Goal: Navigation & Orientation: Understand site structure

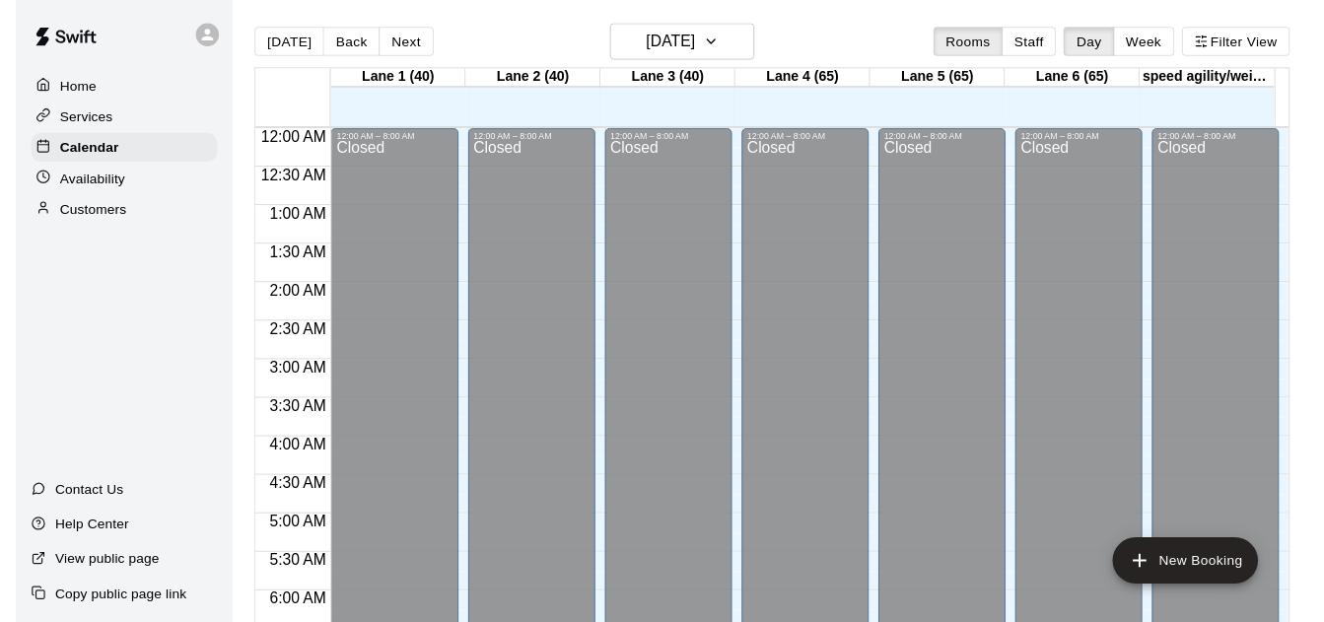
scroll to position [1212, 0]
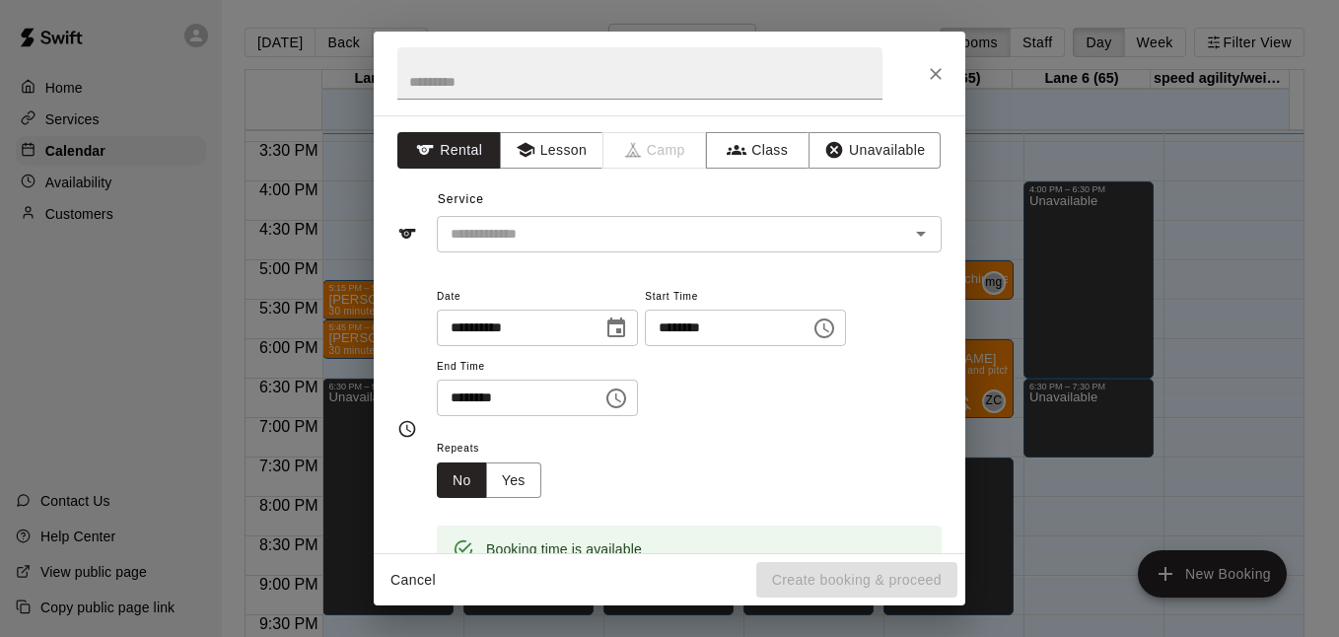
click at [566, 261] on div "**********" at bounding box center [670, 334] width 592 height 438
drag, startPoint x: 566, startPoint y: 261, endPoint x: 568, endPoint y: 224, distance: 37.5
click at [568, 224] on div "**********" at bounding box center [670, 334] width 592 height 438
drag, startPoint x: 546, startPoint y: 194, endPoint x: 540, endPoint y: 185, distance: 10.7
click at [540, 185] on div "Service ​" at bounding box center [669, 218] width 544 height 68
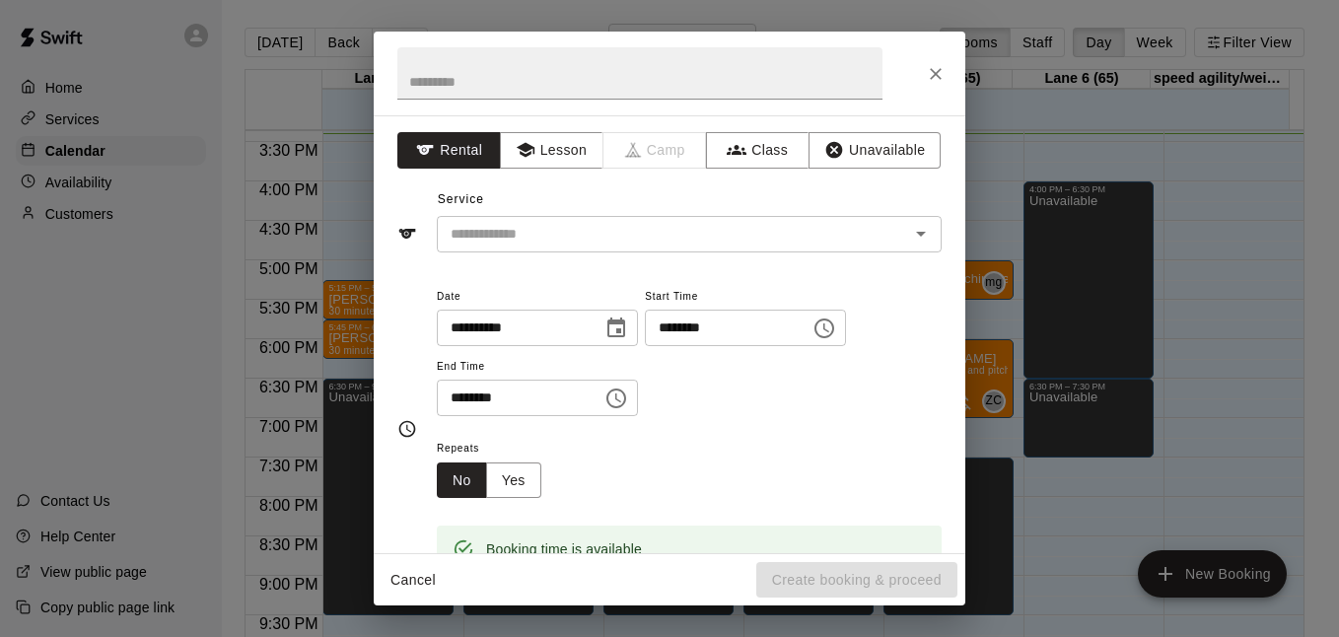
click at [540, 185] on div "Service ​" at bounding box center [669, 218] width 544 height 68
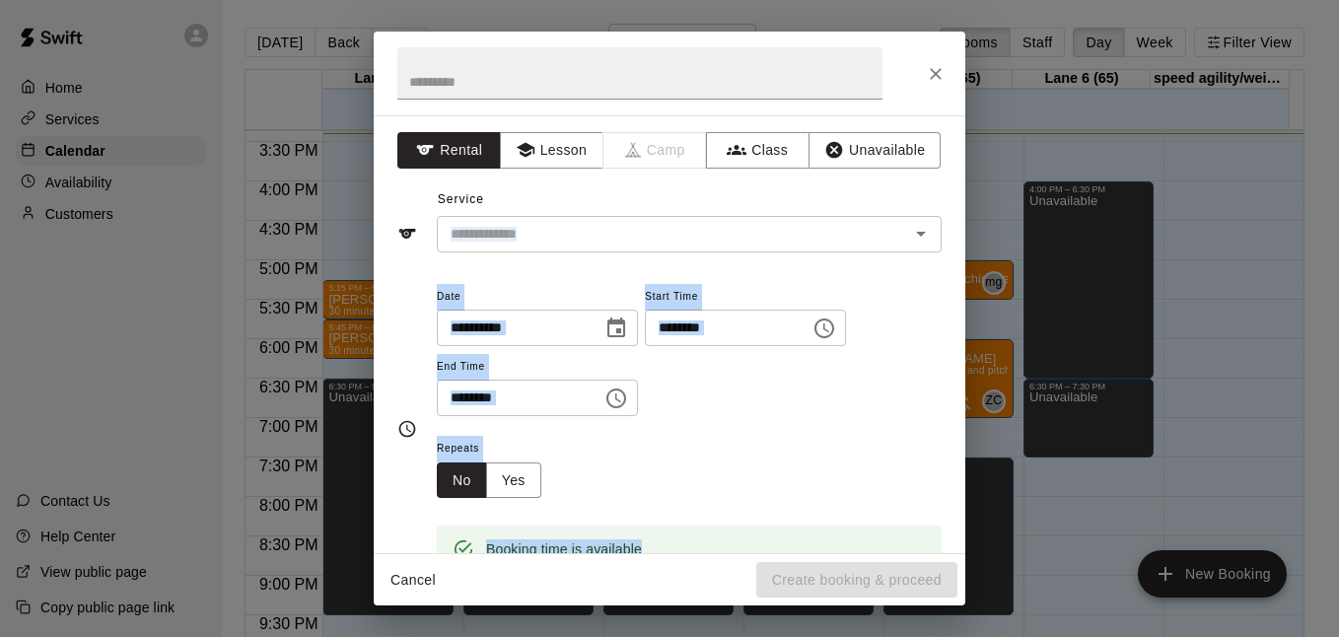
drag, startPoint x: 540, startPoint y: 185, endPoint x: 1074, endPoint y: 388, distance: 570.7
click at [1074, 388] on div "**********" at bounding box center [669, 318] width 1339 height 637
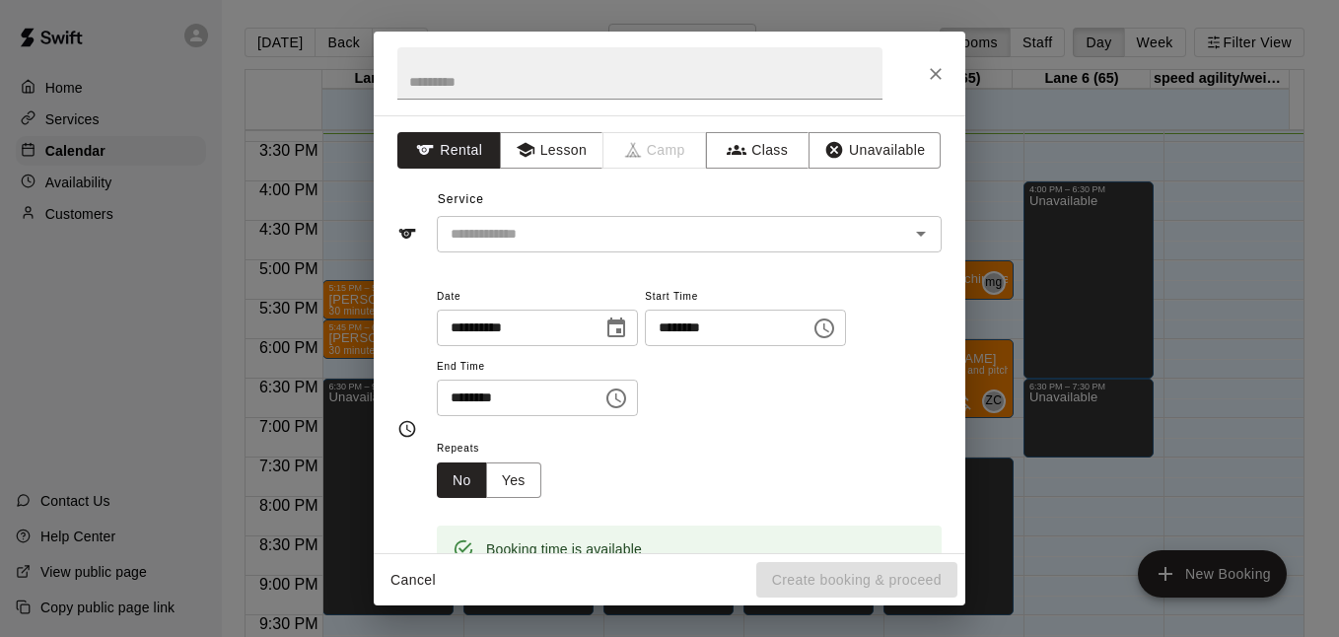
click at [1074, 388] on div "**********" at bounding box center [669, 318] width 1339 height 637
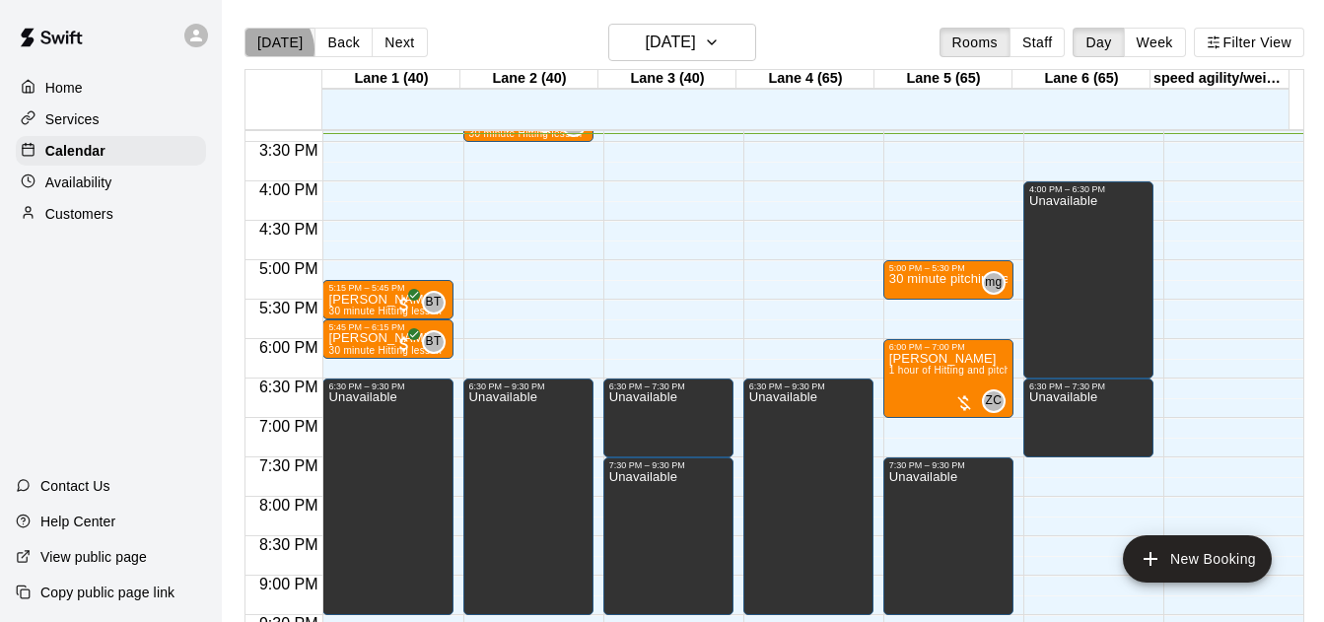
click at [269, 49] on button "[DATE]" at bounding box center [280, 43] width 71 height 30
click at [265, 58] on div "Today Back Next Monday Aug 18 Rooms Staff Day Week Filter View" at bounding box center [775, 46] width 1060 height 45
drag, startPoint x: 265, startPoint y: 58, endPoint x: 924, endPoint y: 13, distance: 660.1
click at [924, 13] on main "Today Back Next Monday Aug 18 Rooms Staff Day Week Filter View Lane 1 (40) 18 M…" at bounding box center [774, 327] width 1105 height 654
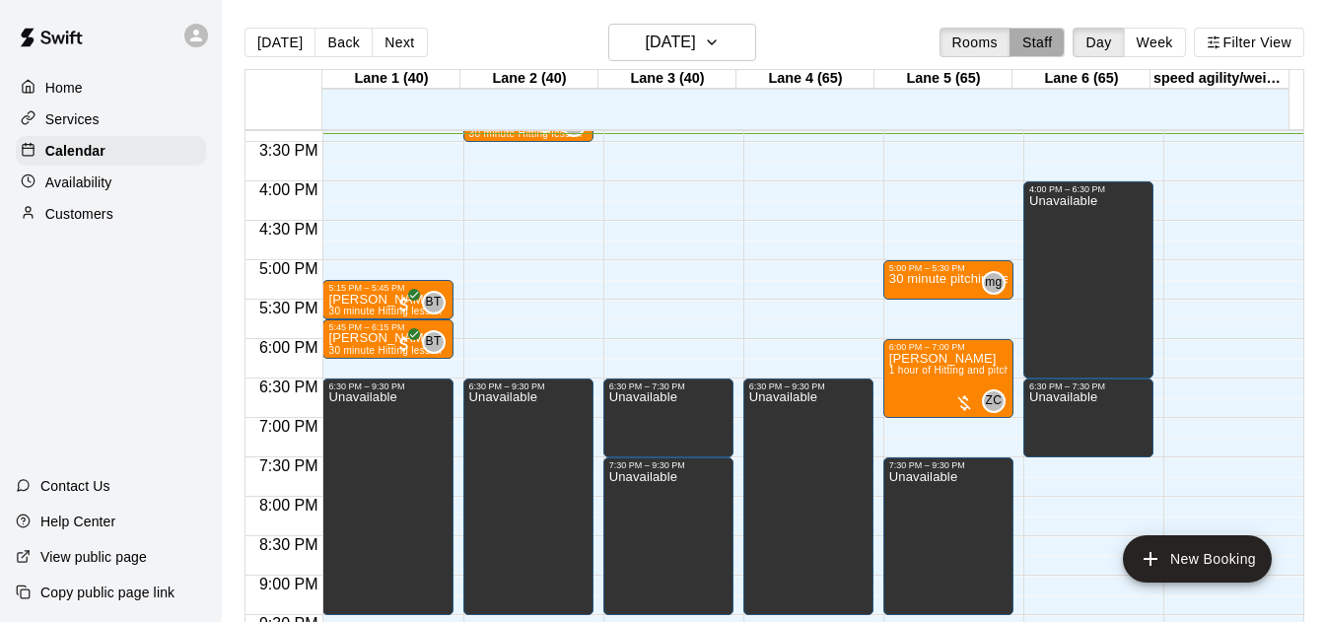
click at [1020, 37] on button "Staff" at bounding box center [1038, 43] width 56 height 30
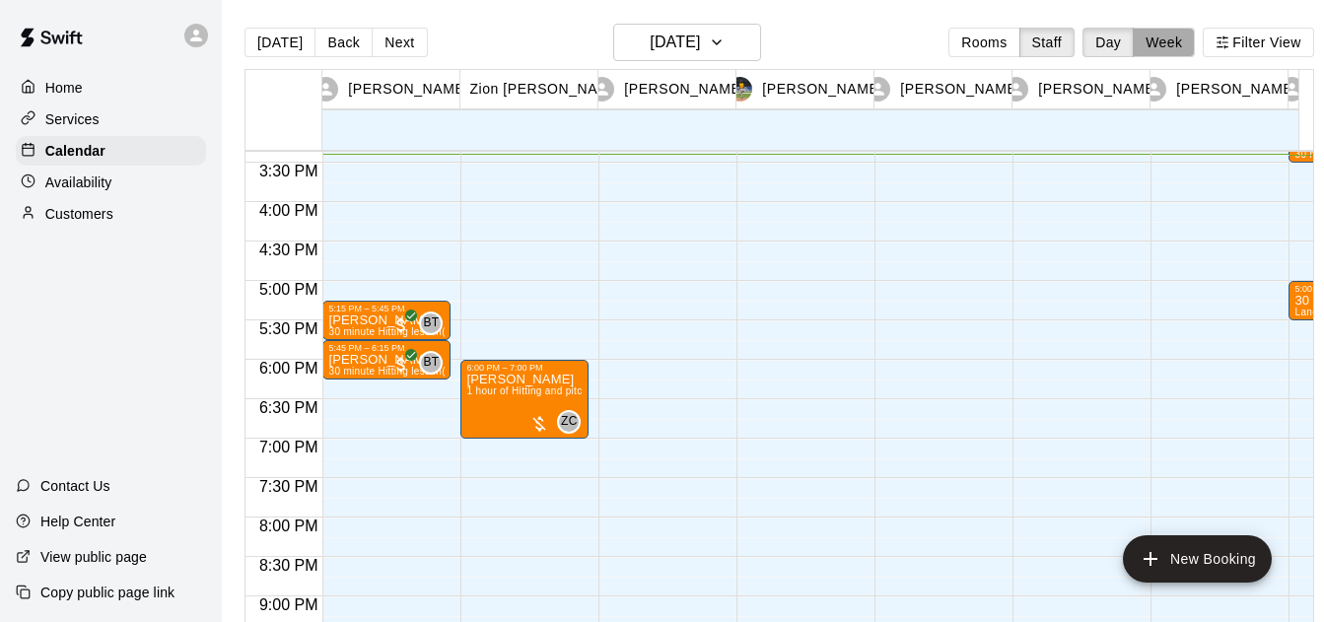
click at [1164, 44] on button "Week" at bounding box center [1164, 43] width 62 height 30
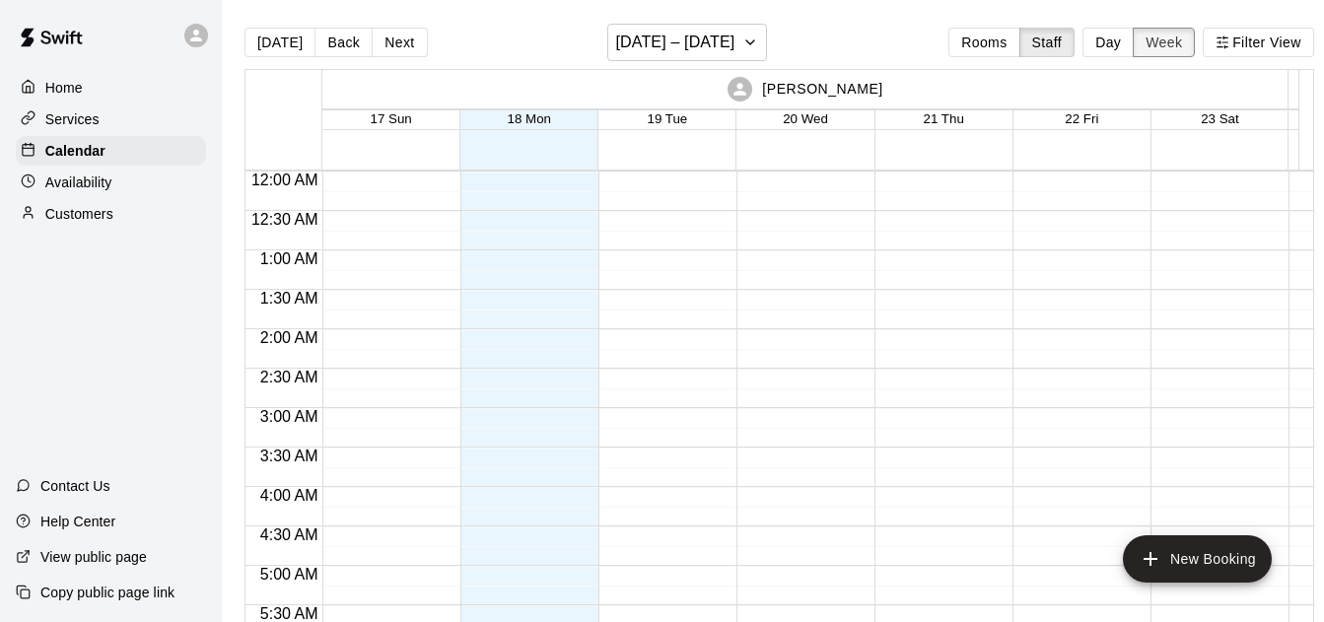
scroll to position [1215, 0]
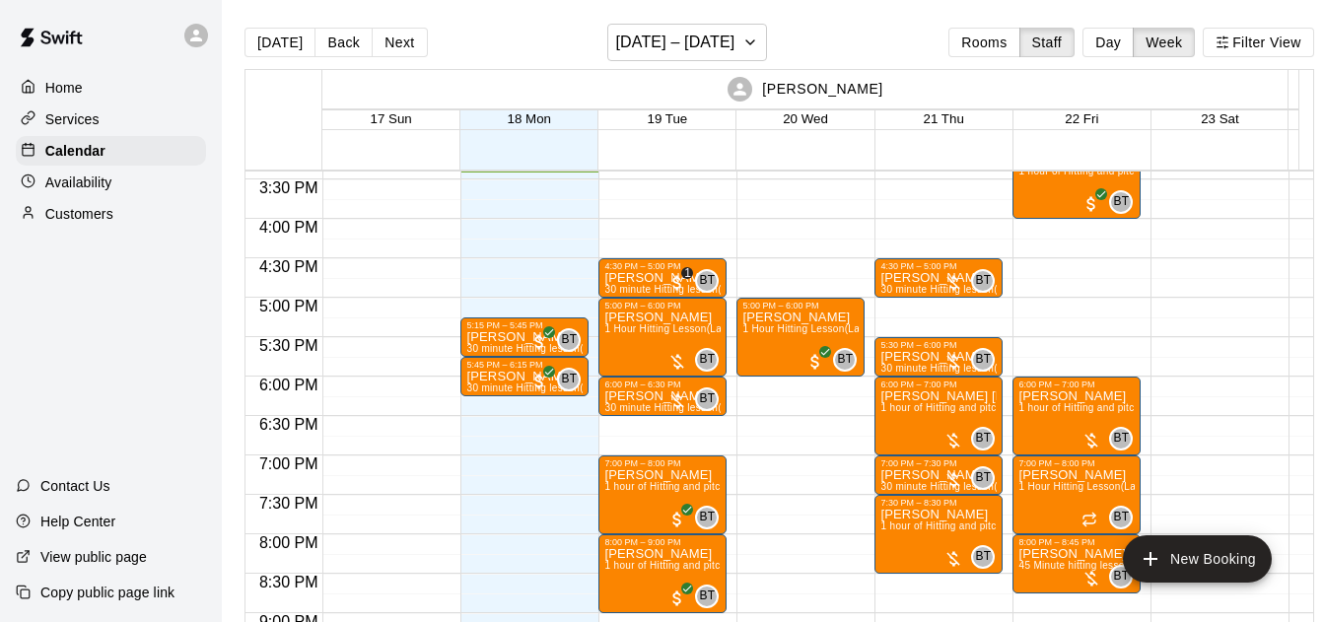
click at [942, 22] on main "Today Back Next August 17 – 23 Rooms Staff Day Week Filter View Brandon Taylor …" at bounding box center [779, 327] width 1115 height 654
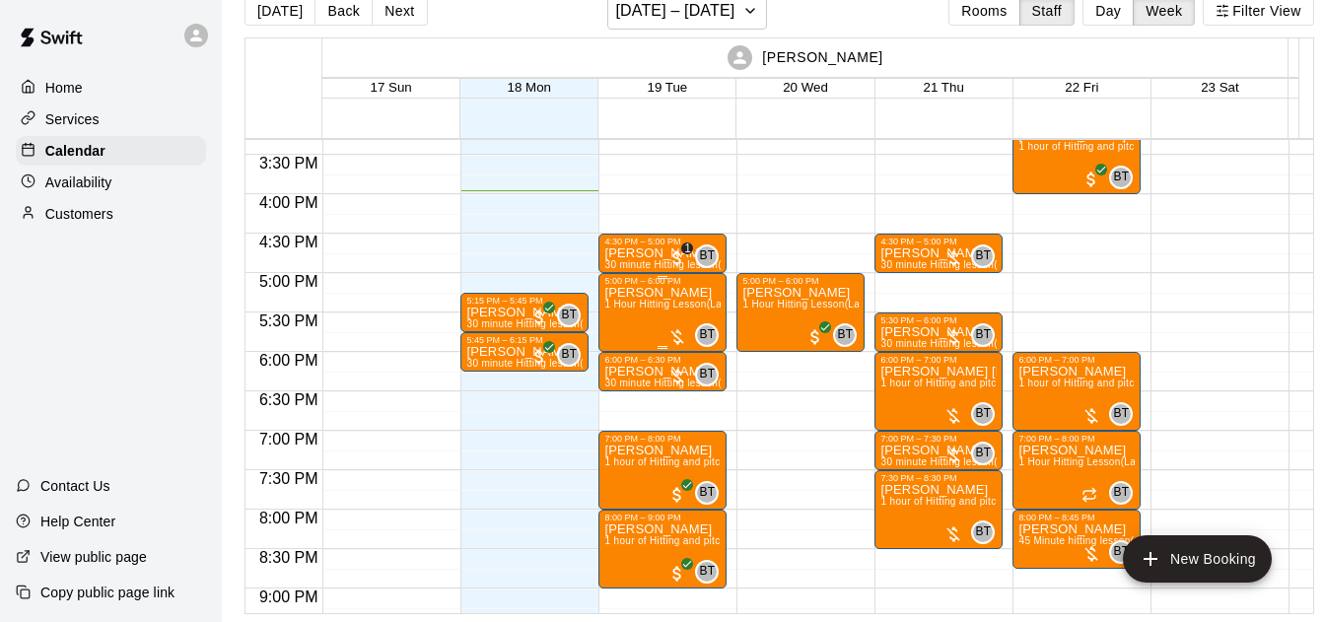
scroll to position [1209, 0]
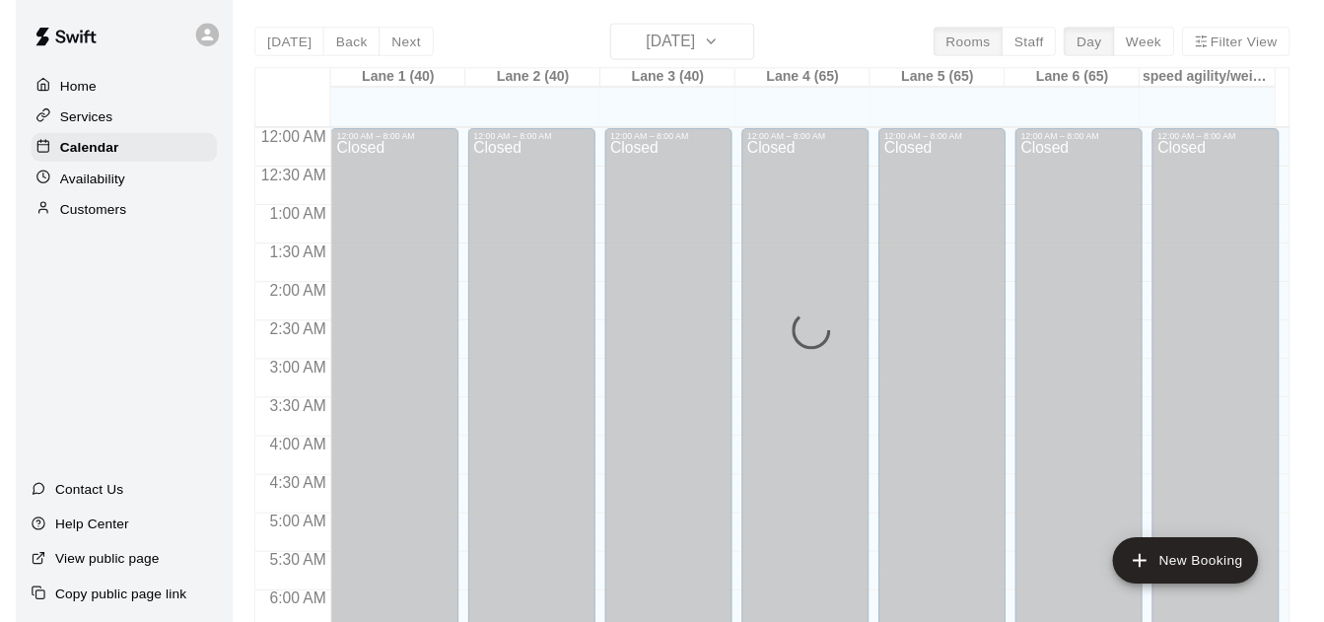
scroll to position [1262, 0]
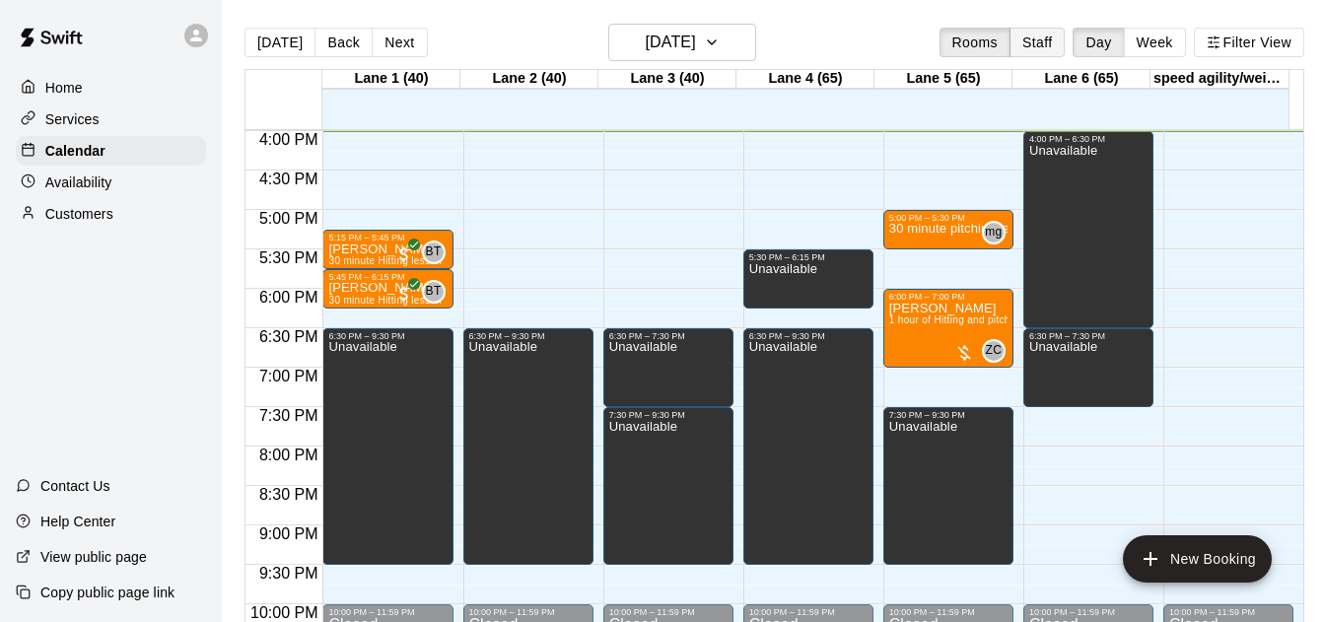
click at [1034, 36] on button "Staff" at bounding box center [1038, 43] width 56 height 30
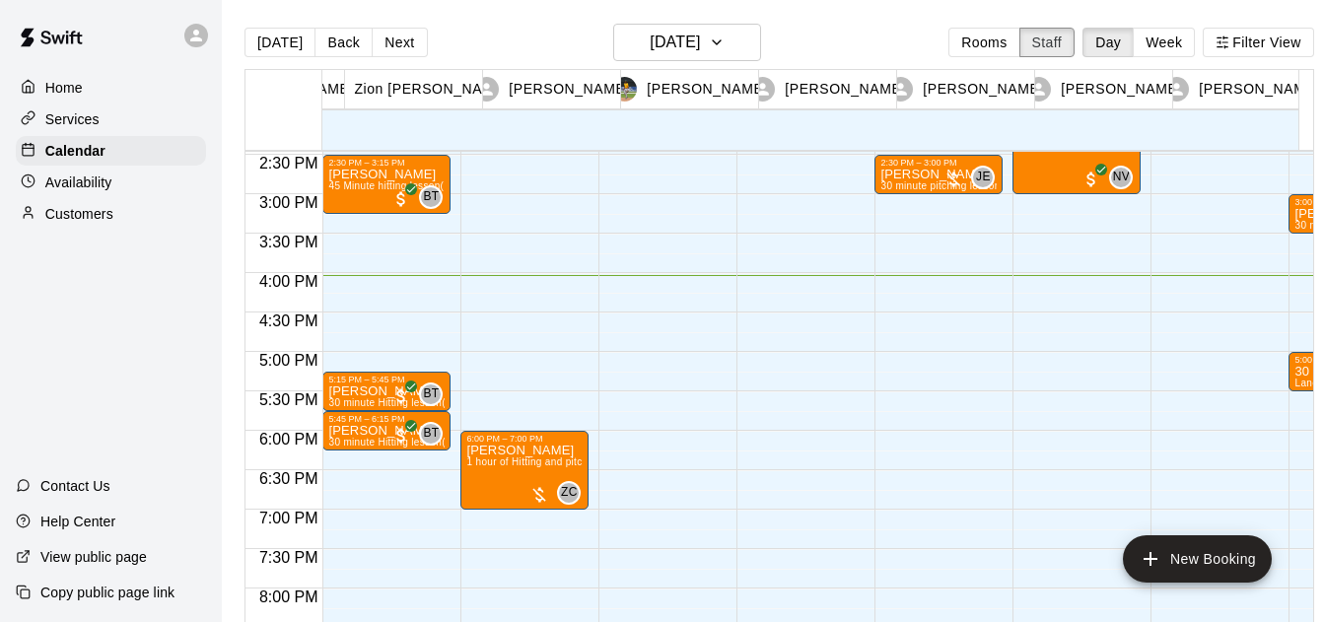
scroll to position [0, 0]
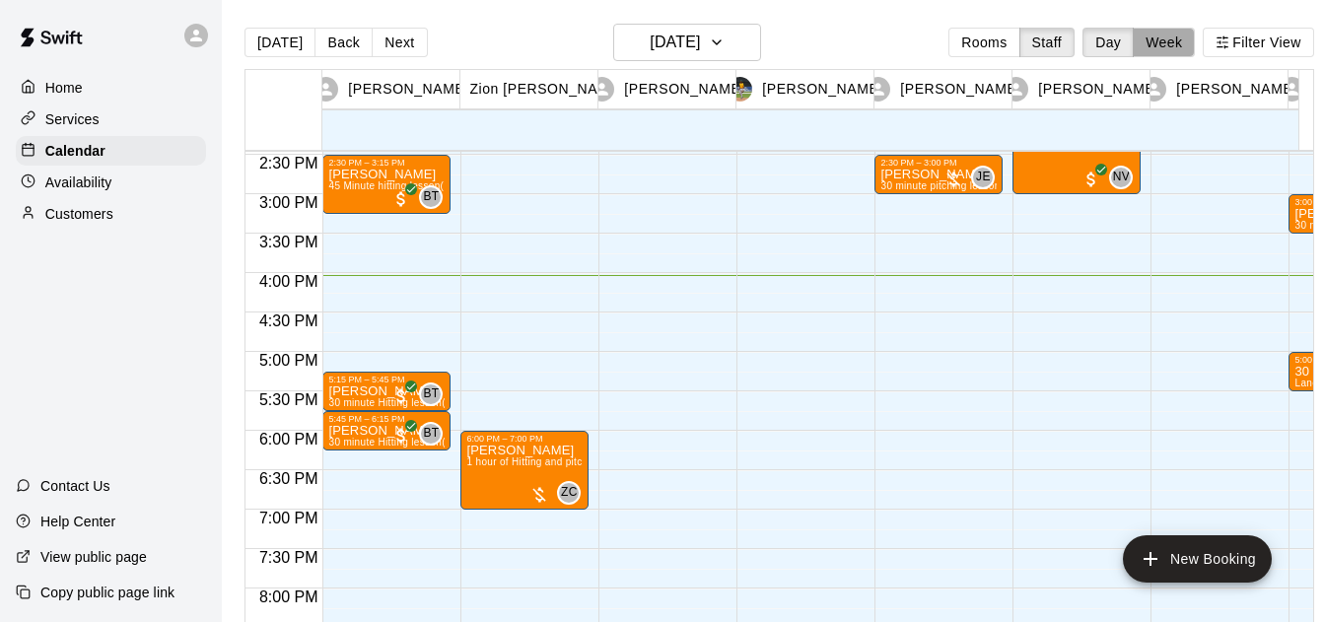
click at [1154, 53] on button "Week" at bounding box center [1164, 43] width 62 height 30
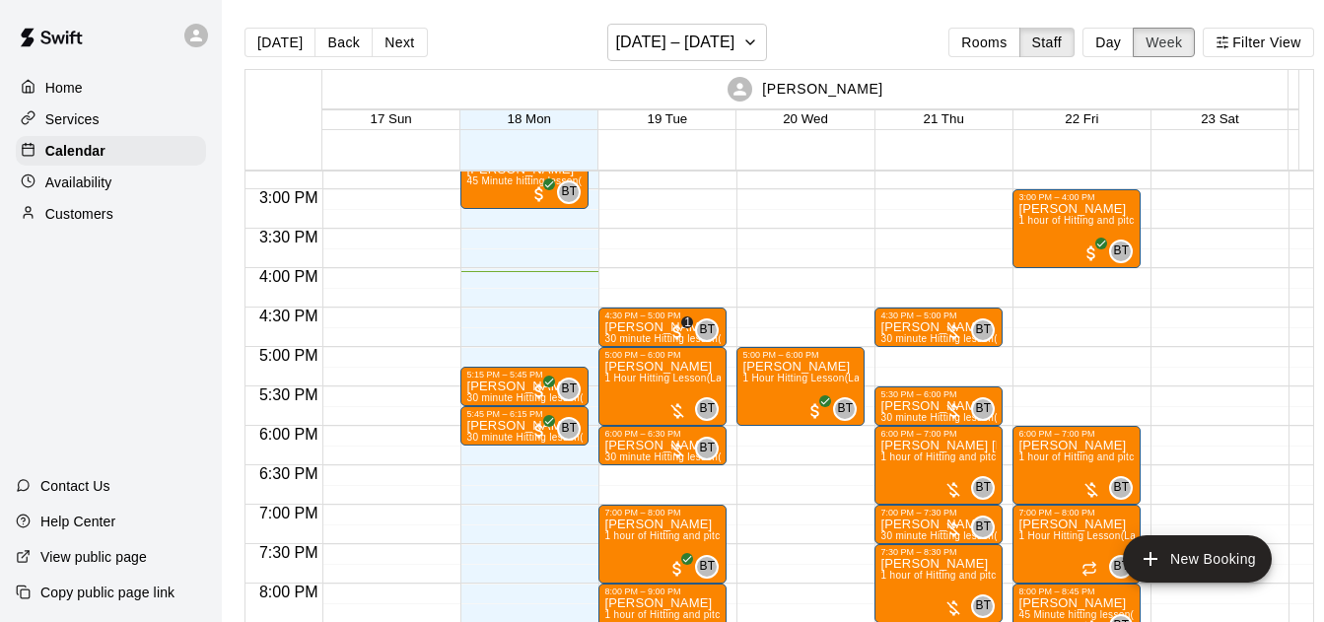
scroll to position [1163, 0]
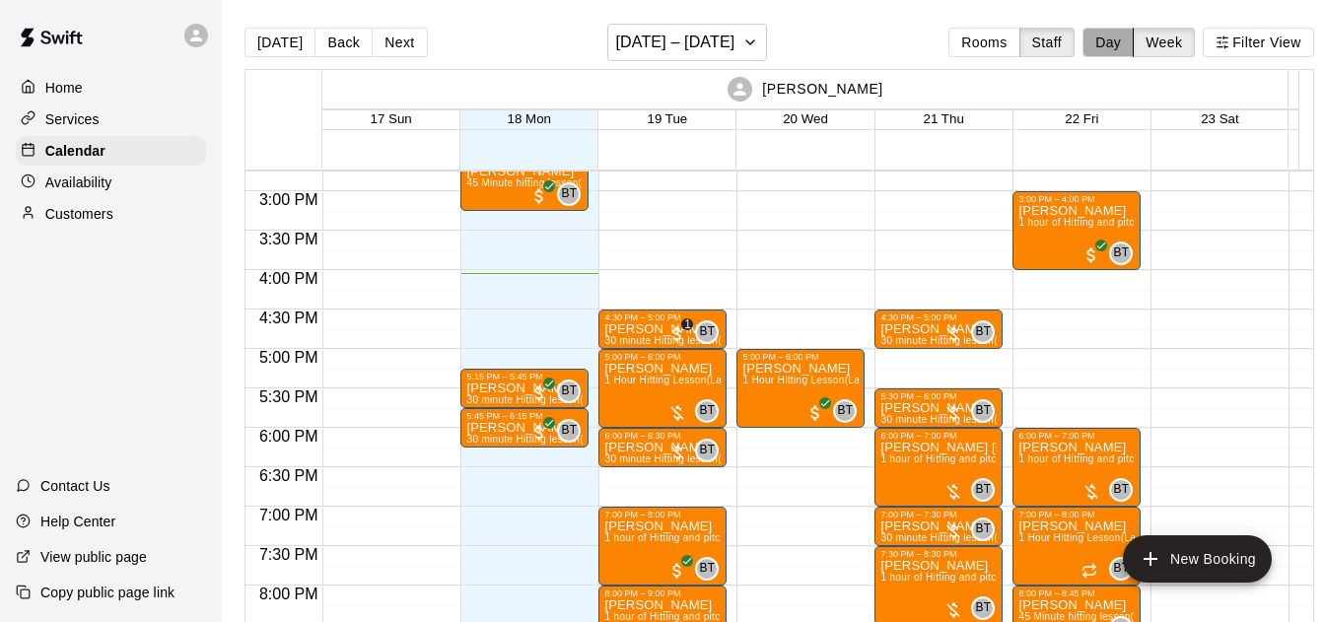
click at [1129, 45] on button "Day" at bounding box center [1108, 43] width 51 height 30
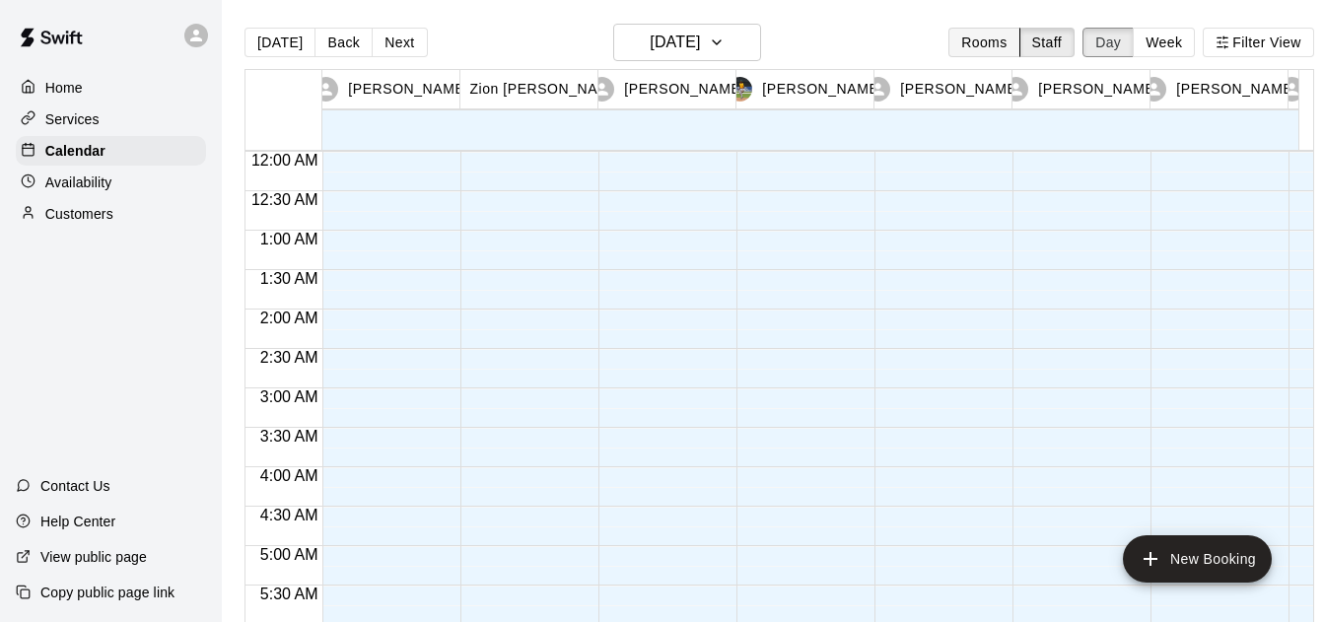
scroll to position [1264, 0]
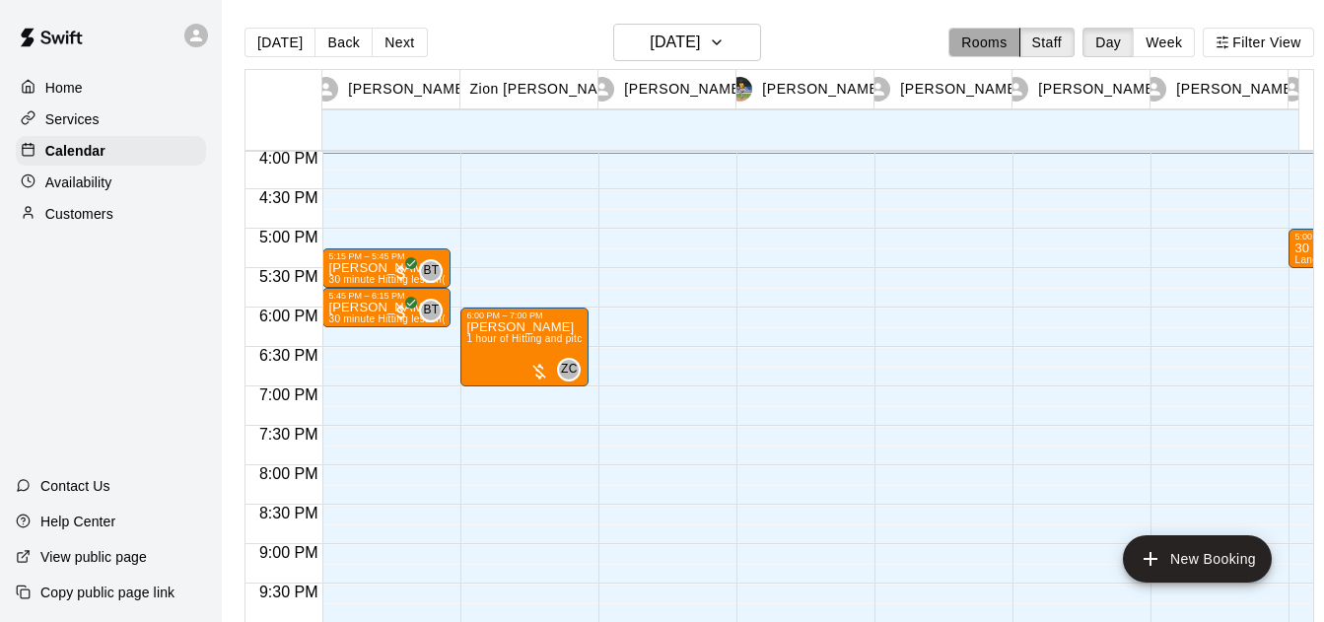
click at [1015, 34] on button "Rooms" at bounding box center [983, 43] width 71 height 30
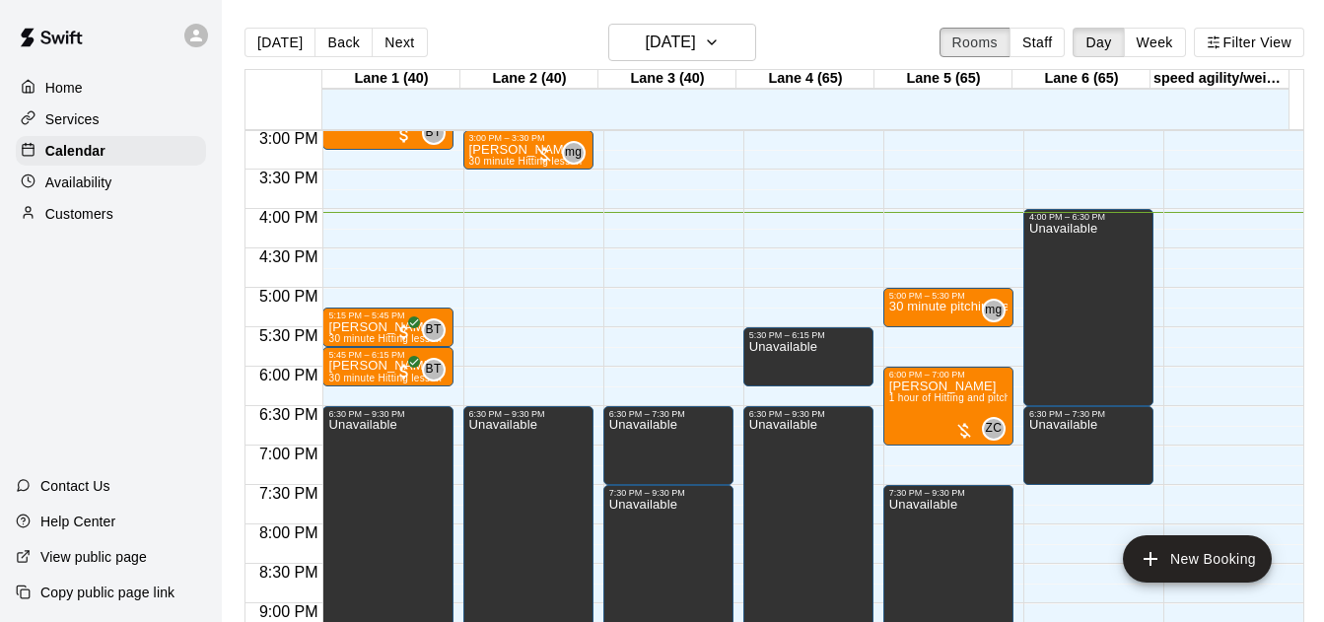
scroll to position [1183, 0]
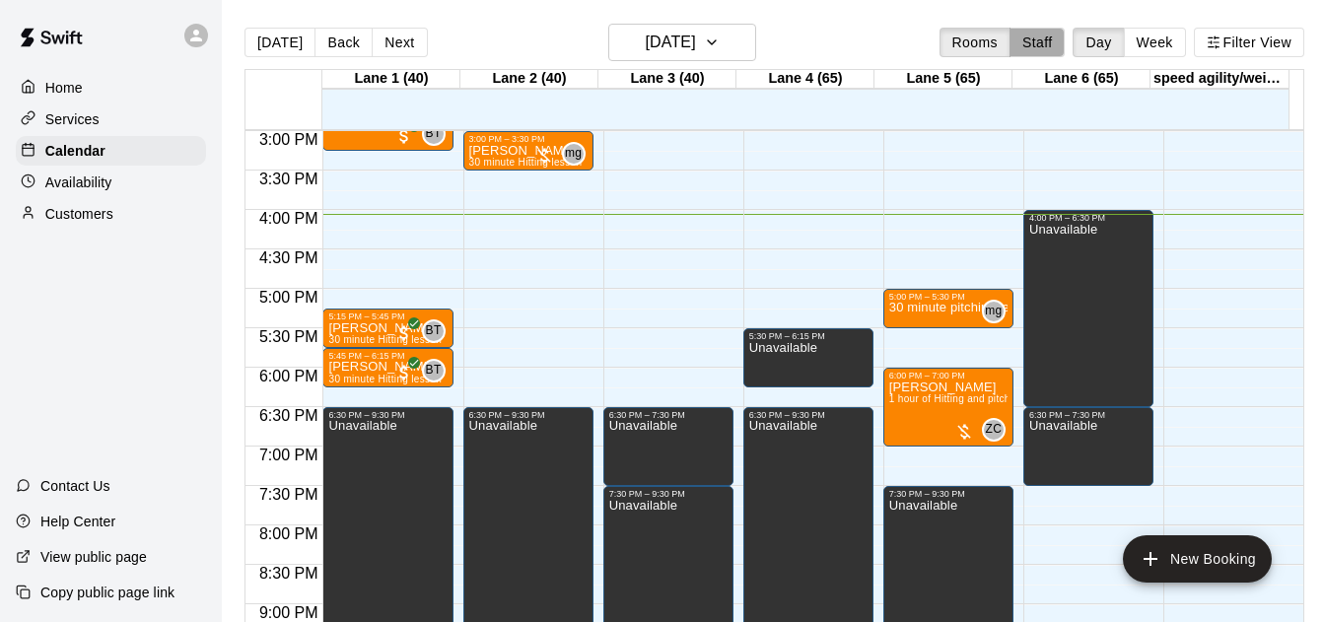
click at [1022, 31] on button "Staff" at bounding box center [1038, 43] width 56 height 30
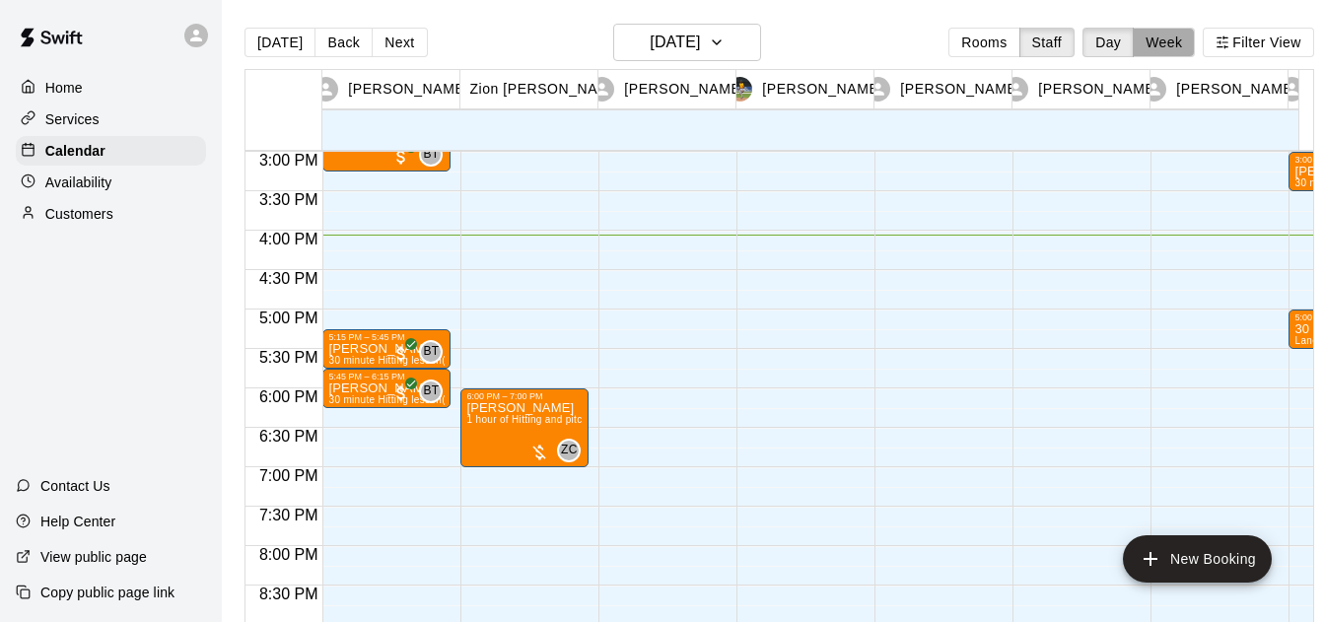
click at [1179, 47] on button "Week" at bounding box center [1164, 43] width 62 height 30
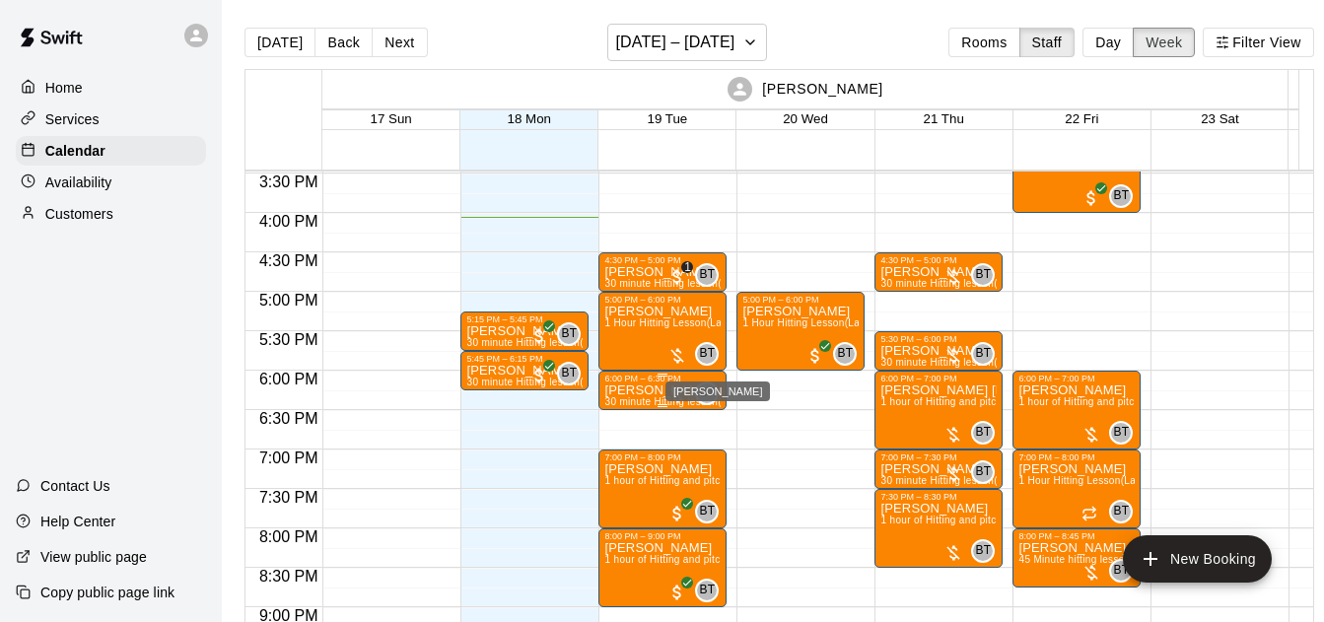
scroll to position [1220, 0]
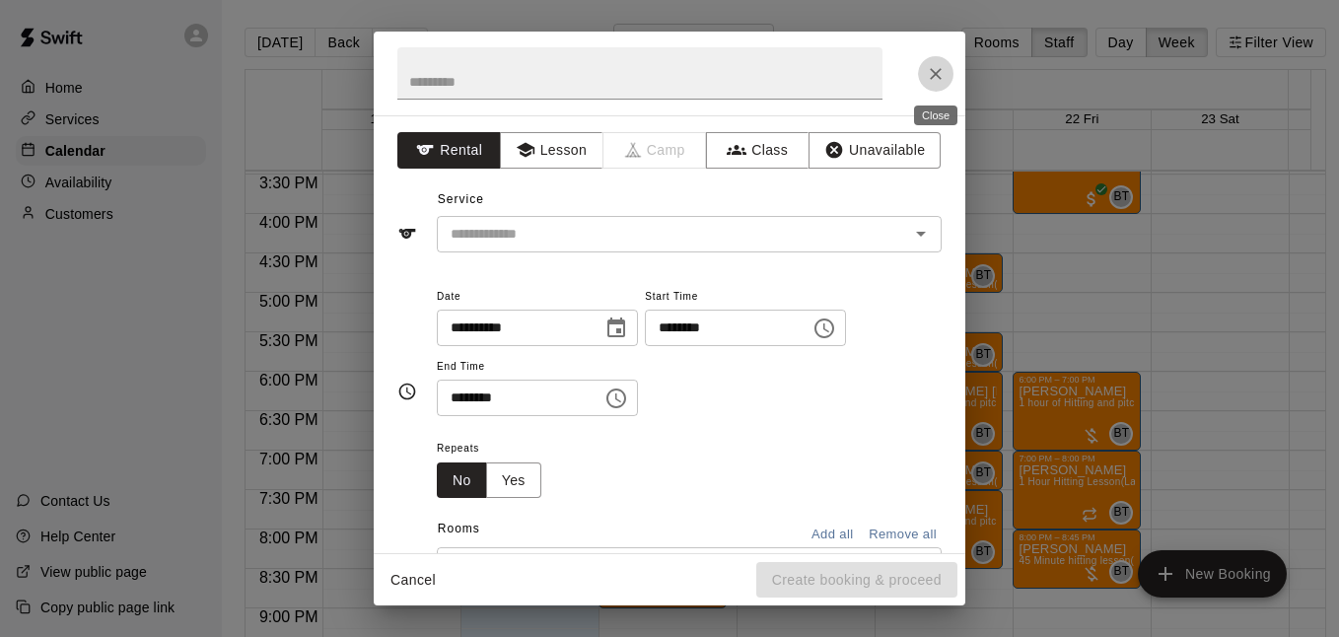
click at [946, 66] on button "Close" at bounding box center [935, 73] width 35 height 35
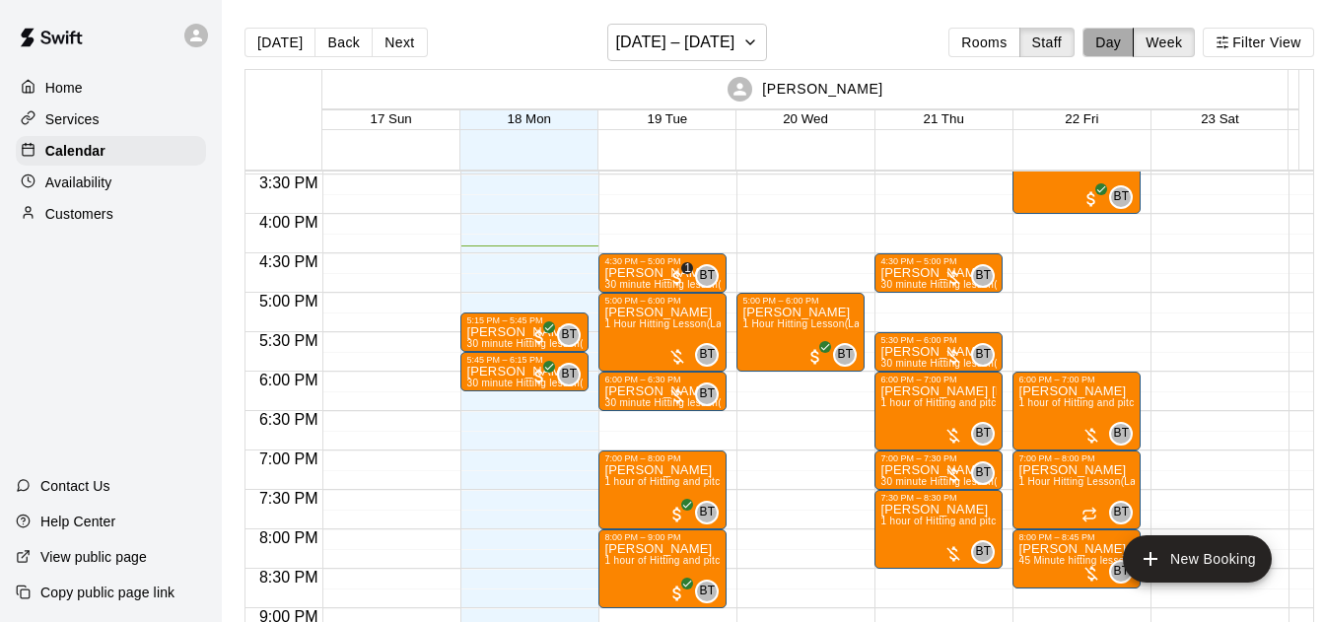
click at [1131, 50] on button "Day" at bounding box center [1108, 43] width 51 height 30
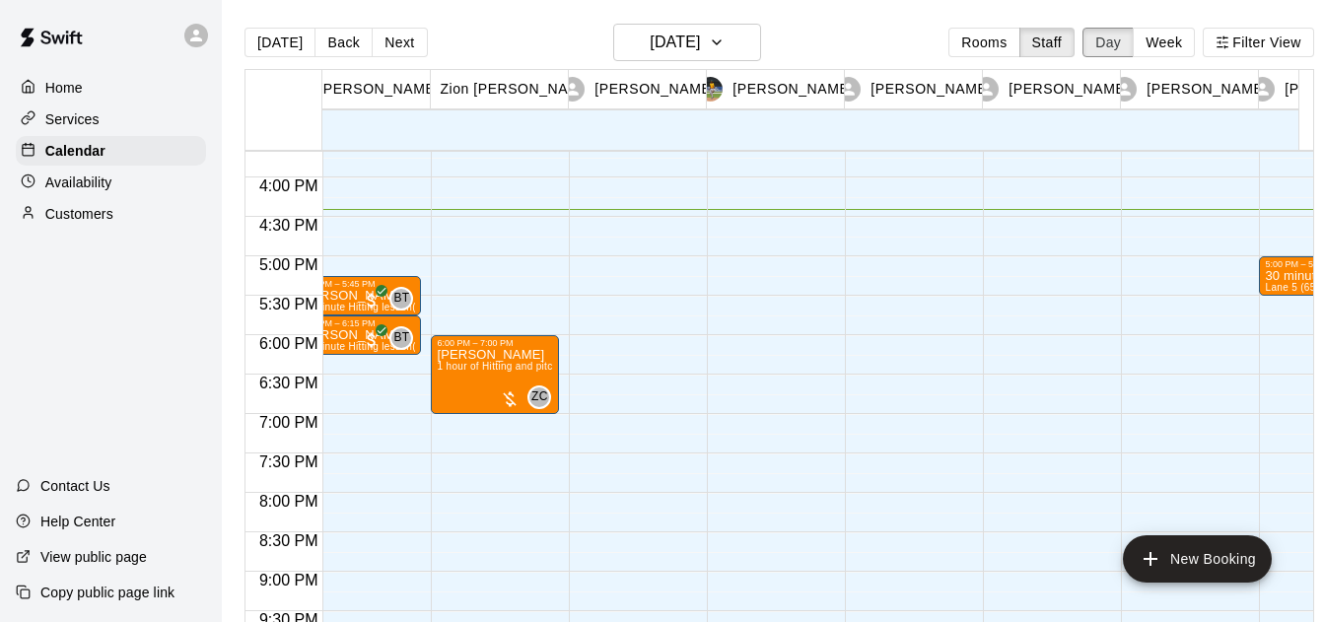
scroll to position [0, 0]
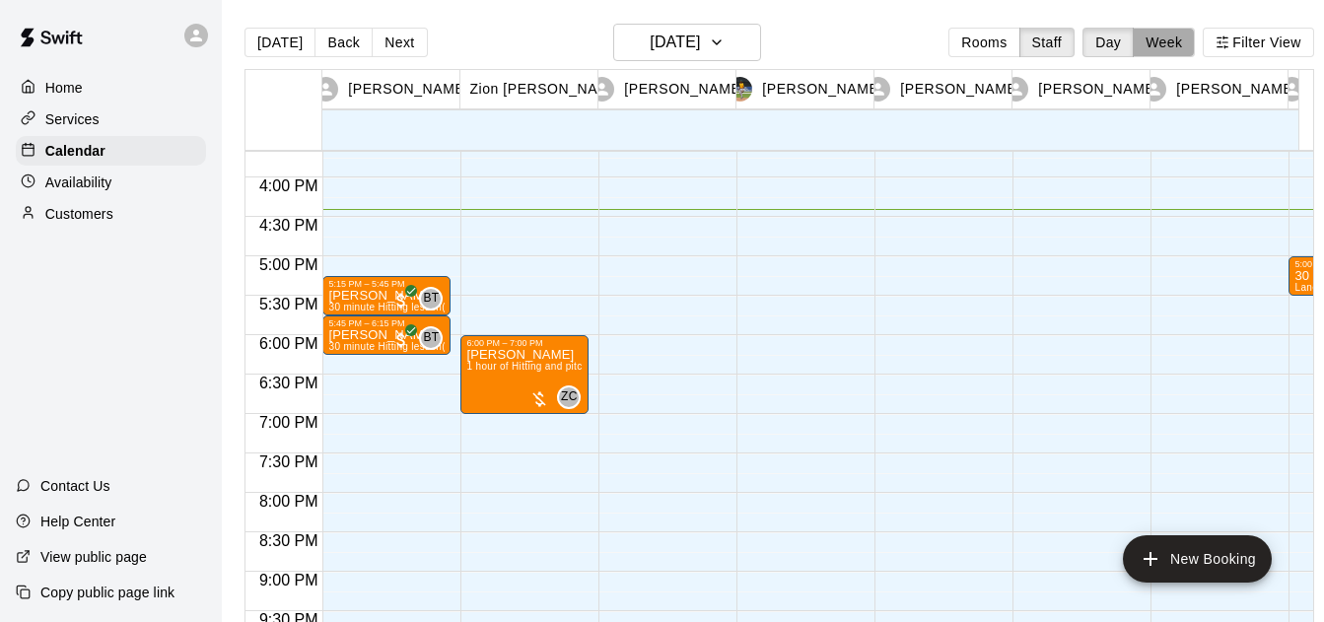
click at [1175, 46] on button "Week" at bounding box center [1164, 43] width 62 height 30
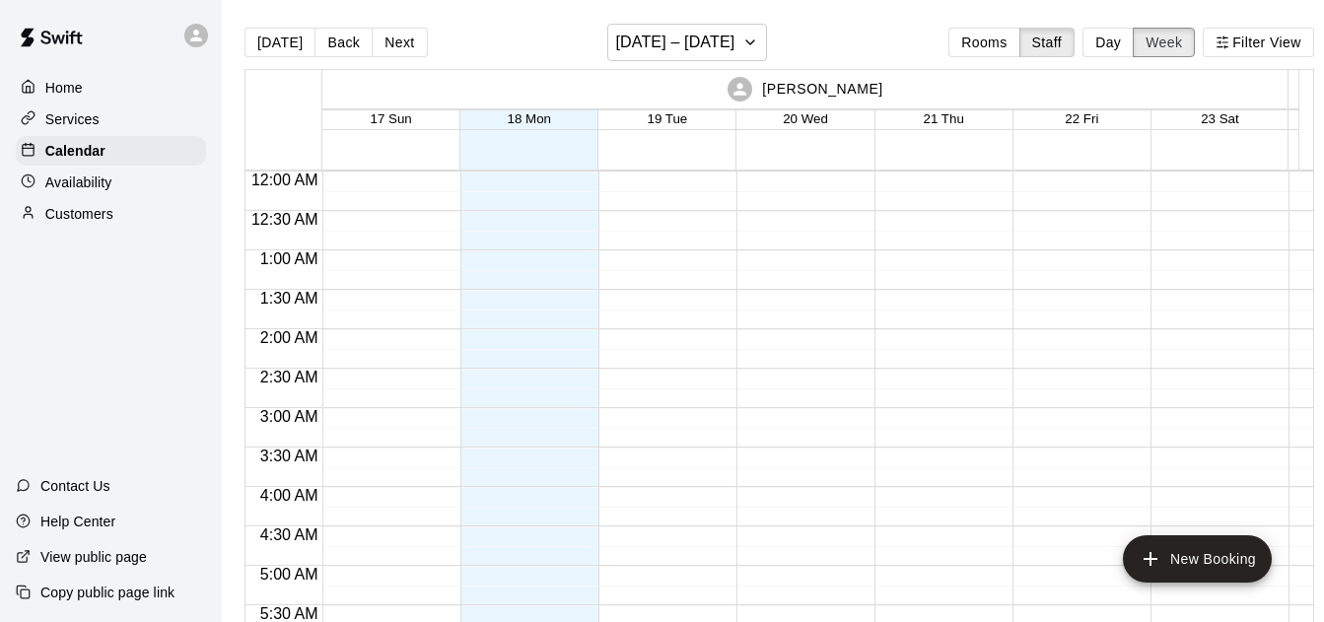
scroll to position [1294, 0]
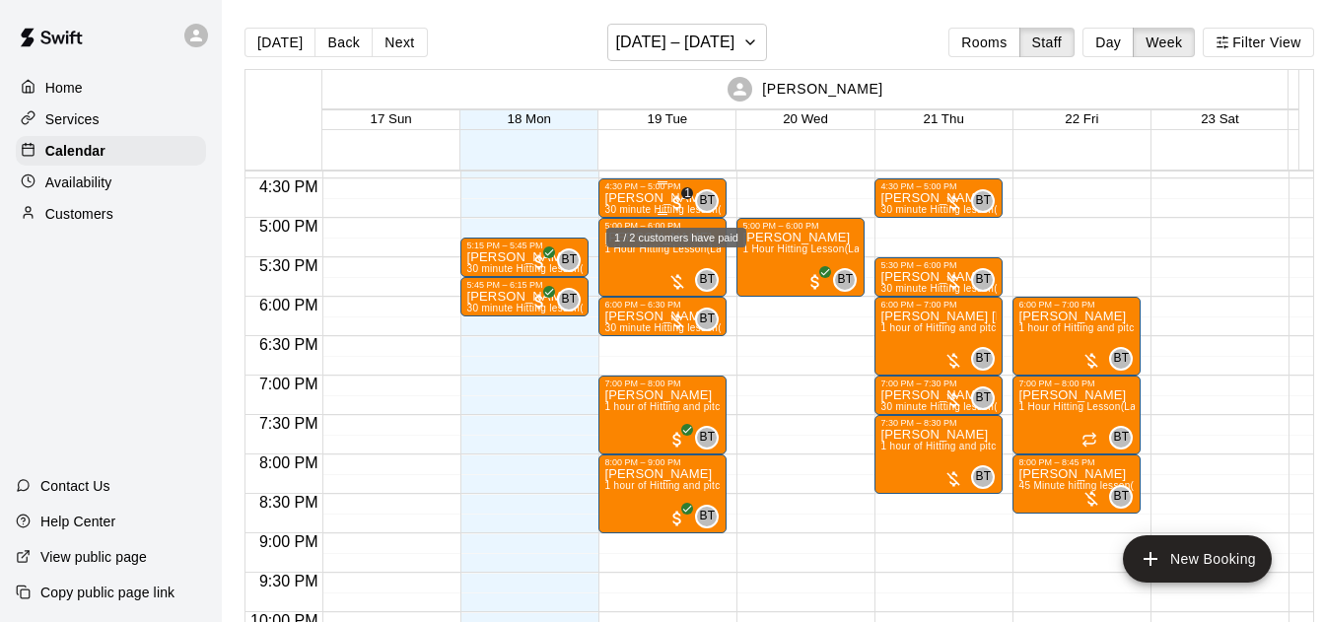
click at [686, 189] on span "1" at bounding box center [687, 193] width 12 height 12
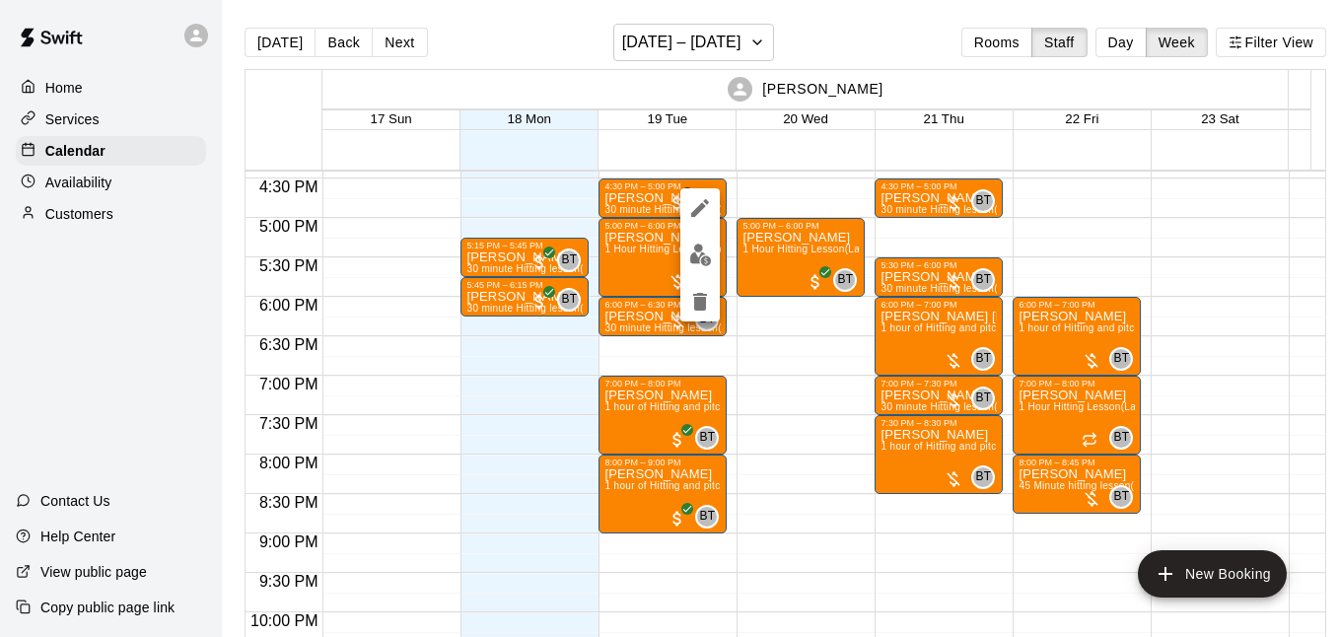
click at [865, 30] on div at bounding box center [669, 318] width 1339 height 637
click at [865, 30] on div "[DATE] Back Next [DATE] – [DATE] Rooms Staff Day Week Filter View" at bounding box center [786, 46] width 1082 height 45
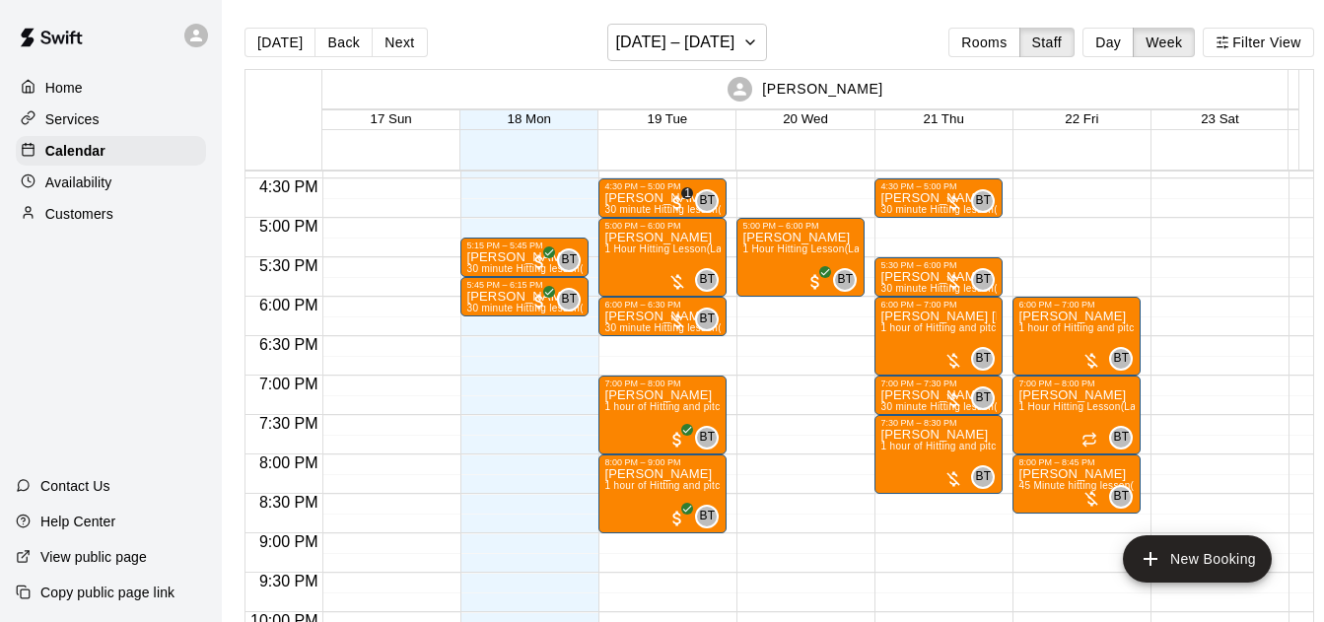
click at [583, 70] on div "[PERSON_NAME]" at bounding box center [805, 89] width 960 height 38
drag, startPoint x: 583, startPoint y: 70, endPoint x: 836, endPoint y: 31, distance: 256.4
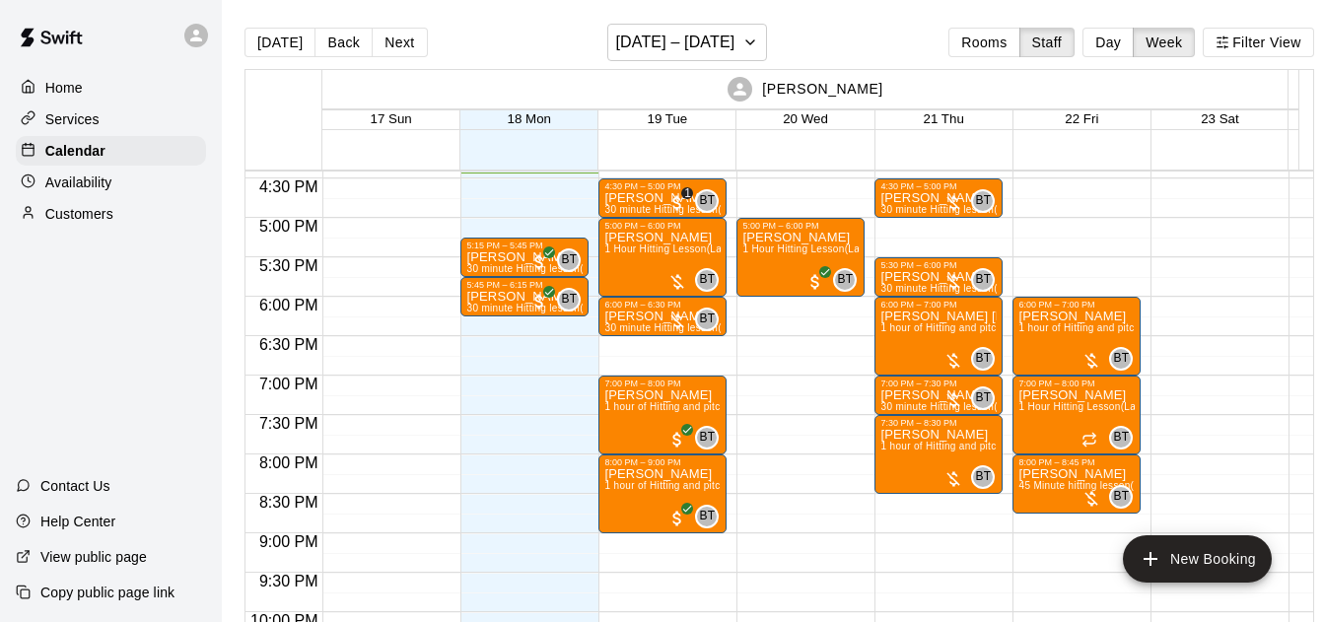
click at [836, 31] on div "[DATE] Back Next [DATE] – [DATE] Rooms Staff Day Week Filter View" at bounding box center [780, 46] width 1070 height 45
click at [856, 52] on div "[DATE] Back Next [DATE] – [DATE] Rooms Staff Day Week Filter View" at bounding box center [780, 46] width 1070 height 45
